Goal: Find specific page/section: Find specific page/section

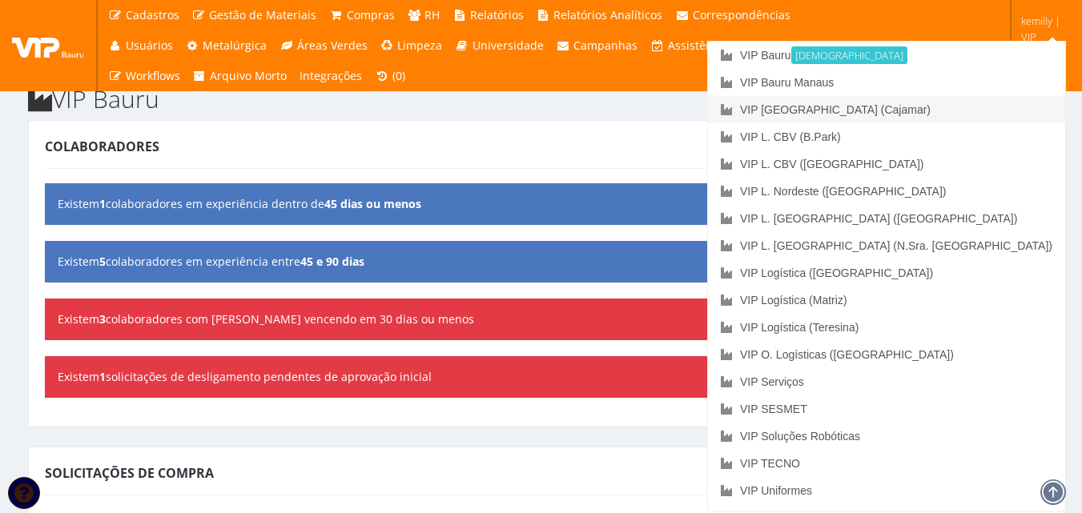
click at [956, 115] on link "VIP [GEOGRAPHIC_DATA] (Cajamar)" at bounding box center [886, 109] width 357 height 27
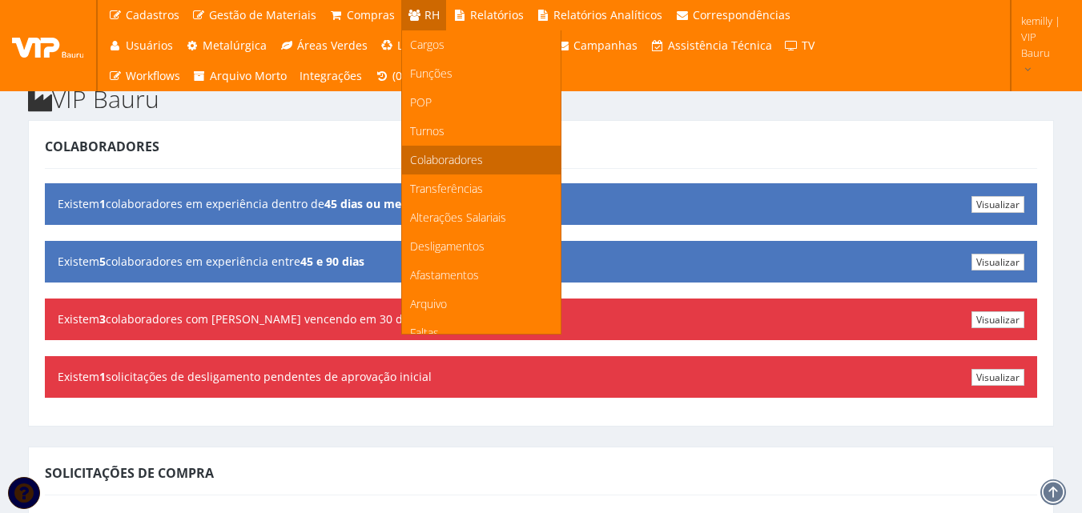
click at [436, 155] on span "Colaboradores" at bounding box center [446, 159] width 73 height 15
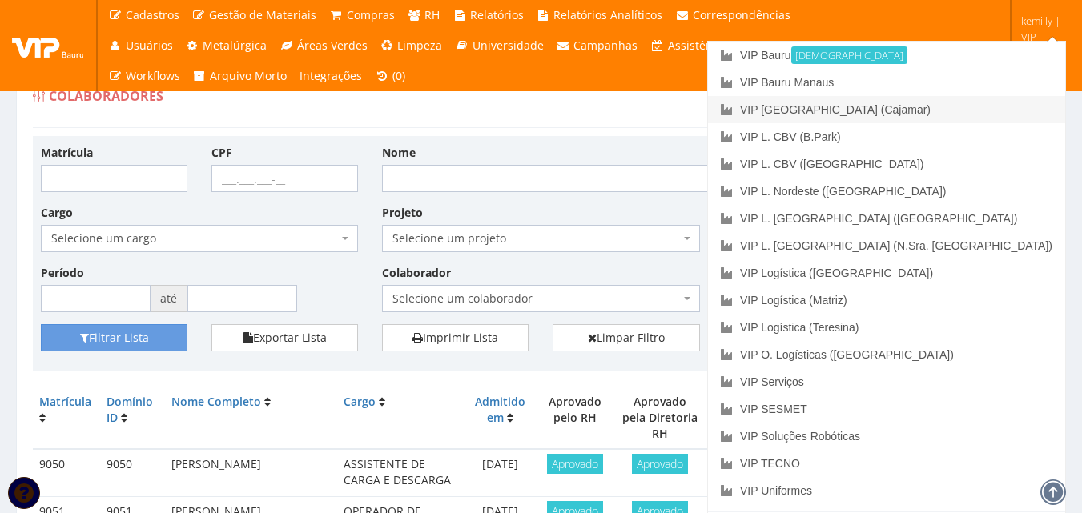
click at [938, 115] on link "VIP [GEOGRAPHIC_DATA] (Cajamar)" at bounding box center [886, 109] width 357 height 27
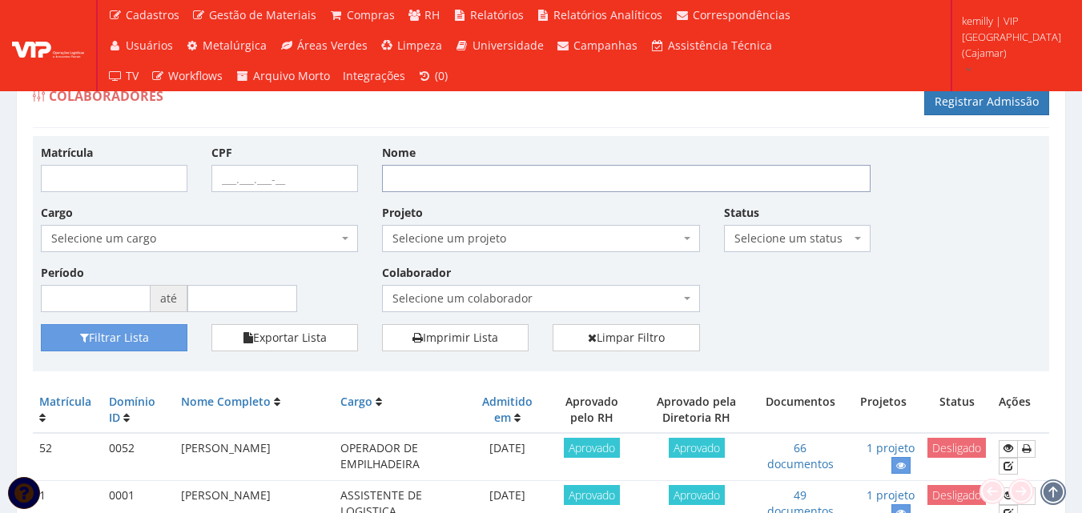
click at [486, 175] on input "Nome" at bounding box center [626, 178] width 489 height 27
type input "wander"
click at [41, 324] on button "Filtrar Lista" at bounding box center [114, 337] width 147 height 27
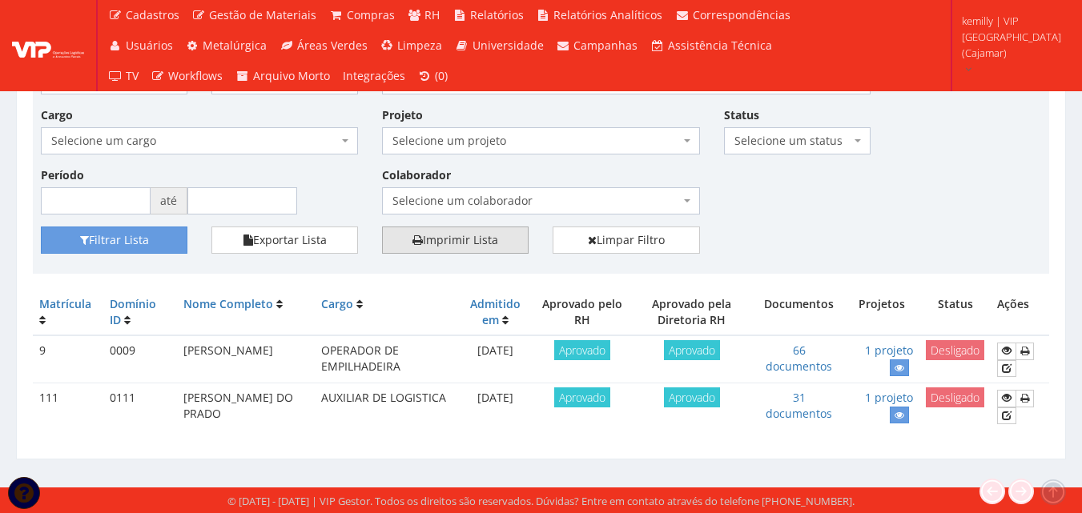
scroll to position [99, 0]
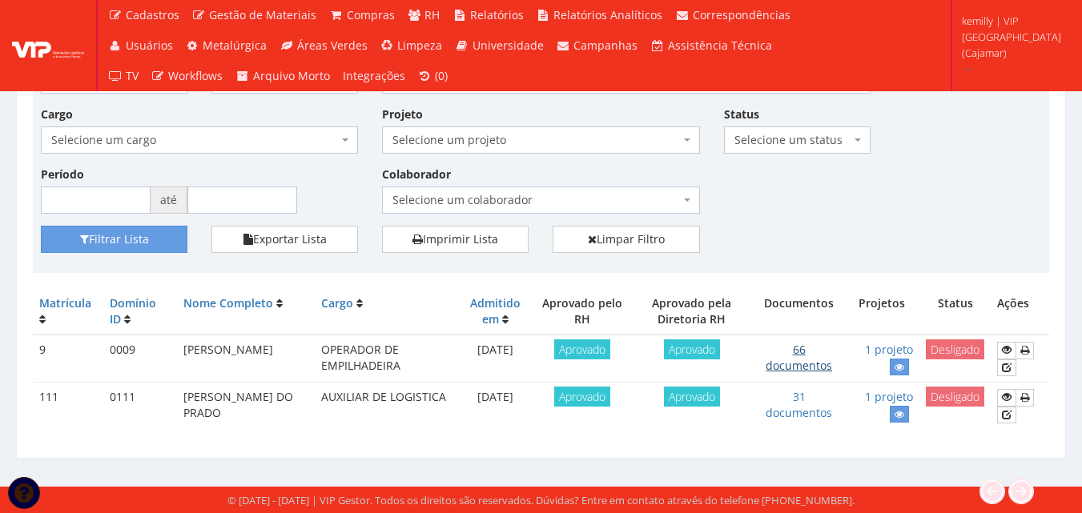
click at [788, 364] on link "66 documentos" at bounding box center [799, 357] width 66 height 31
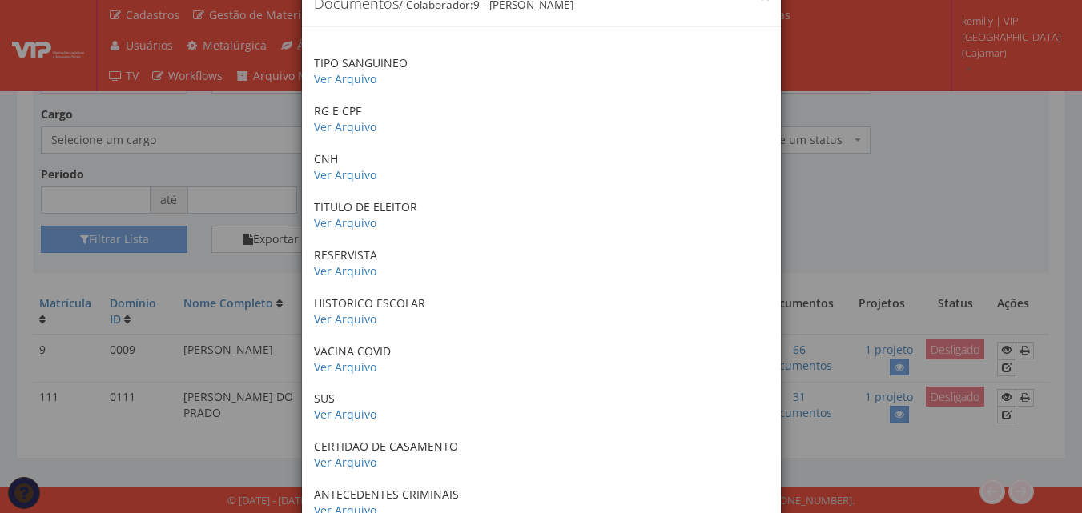
scroll to position [65, 0]
